Goal: Understand process/instructions: Learn how to perform a task or action

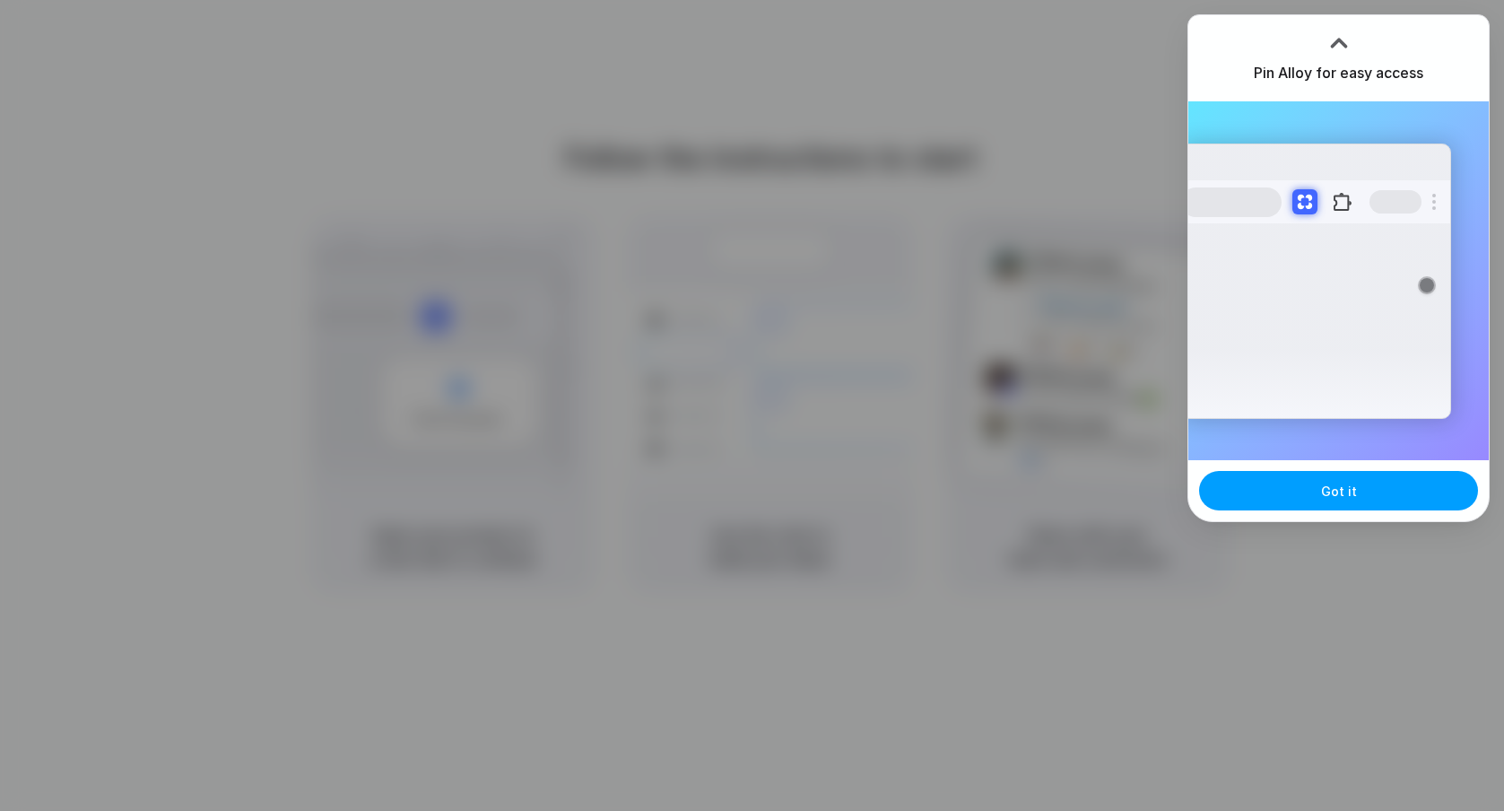
click at [1403, 495] on button "Got it" at bounding box center [1338, 490] width 279 height 39
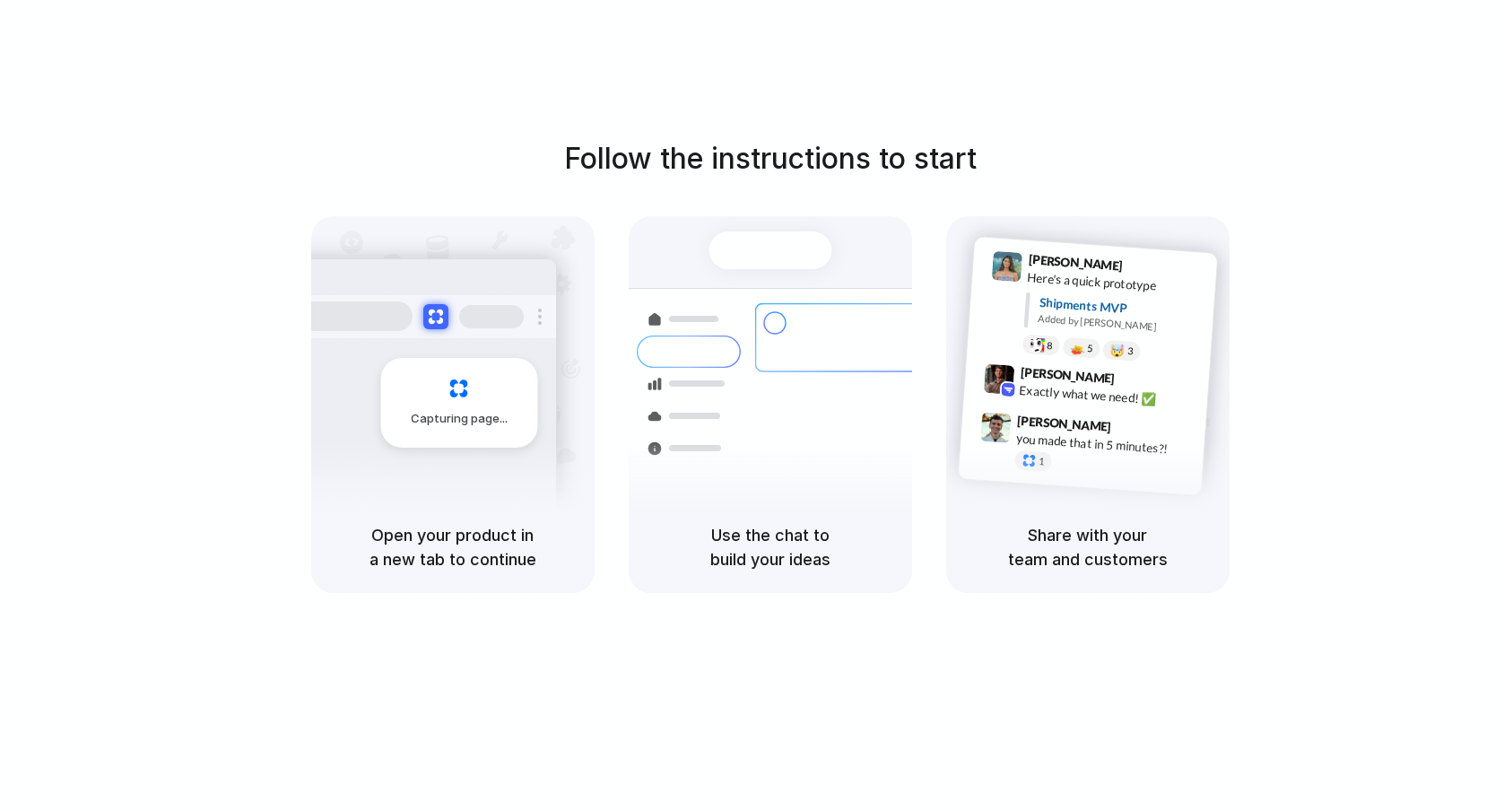
click at [1430, 157] on div "Follow the instructions to start Capturing page Open your product in a new tab …" at bounding box center [770, 365] width 1504 height 456
